Goal: Task Accomplishment & Management: Manage account settings

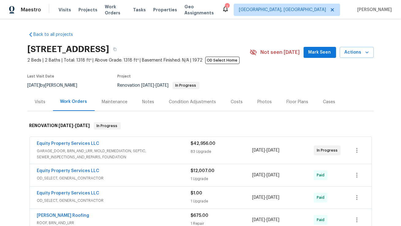
click at [174, 150] on span "GARAGE_DOOR, BRN_AND_LRR, MOLD_REMEDIATION, SEPTIC, SEWER_INSPECTIONS_AND_REPAI…" at bounding box center [114, 154] width 154 height 12
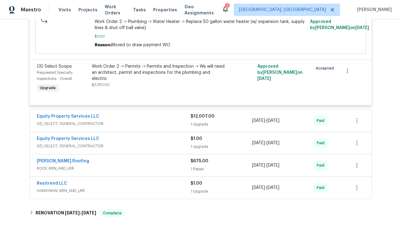
scroll to position [3805, 0]
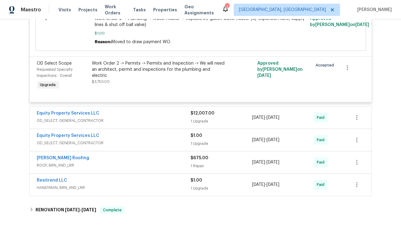
click at [147, 118] on div "Equity Property Services LLC" at bounding box center [114, 113] width 154 height 7
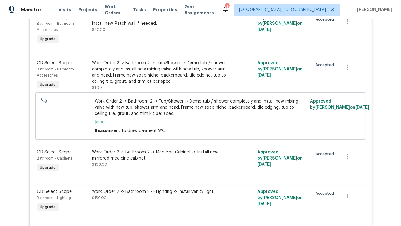
scroll to position [0, 0]
